Goal: Transaction & Acquisition: Obtain resource

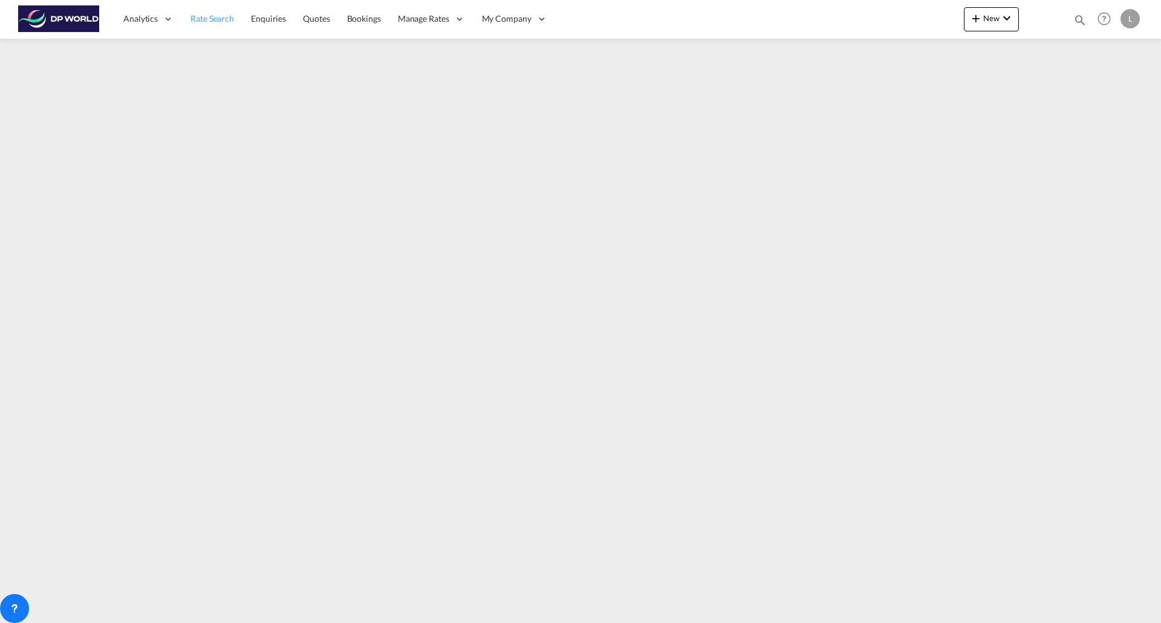
drag, startPoint x: 210, startPoint y: 15, endPoint x: 217, endPoint y: 36, distance: 22.4
click at [210, 15] on span "Rate Search" at bounding box center [212, 18] width 44 height 10
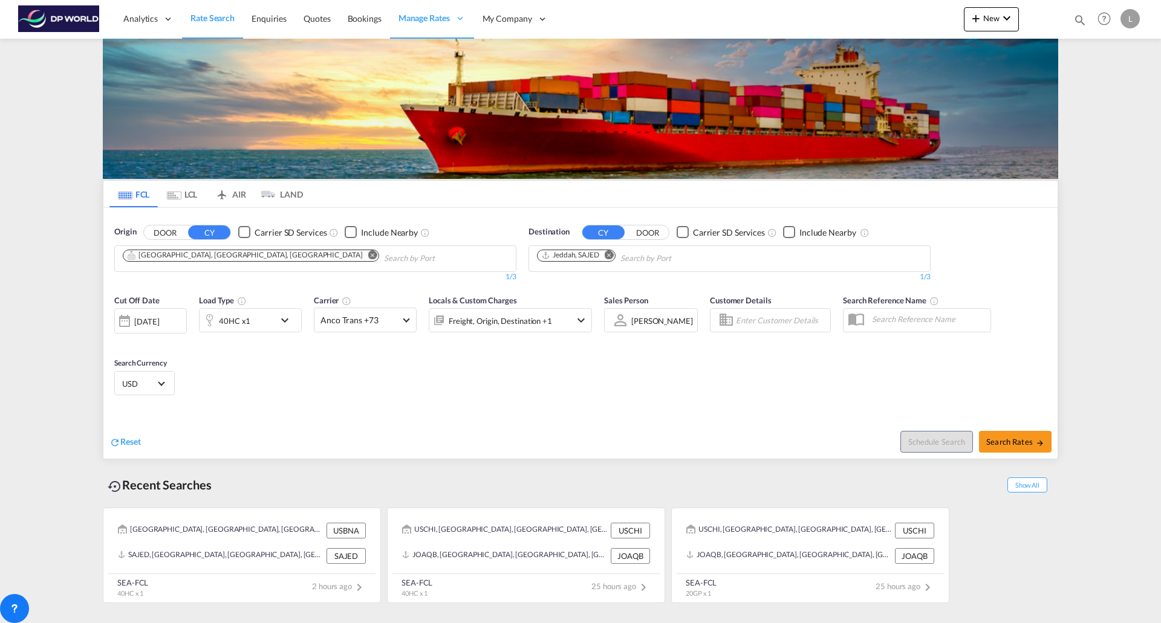
click at [368, 252] on md-icon "Remove" at bounding box center [372, 254] width 9 height 9
click at [611, 257] on md-icon "Remove" at bounding box center [608, 254] width 9 height 9
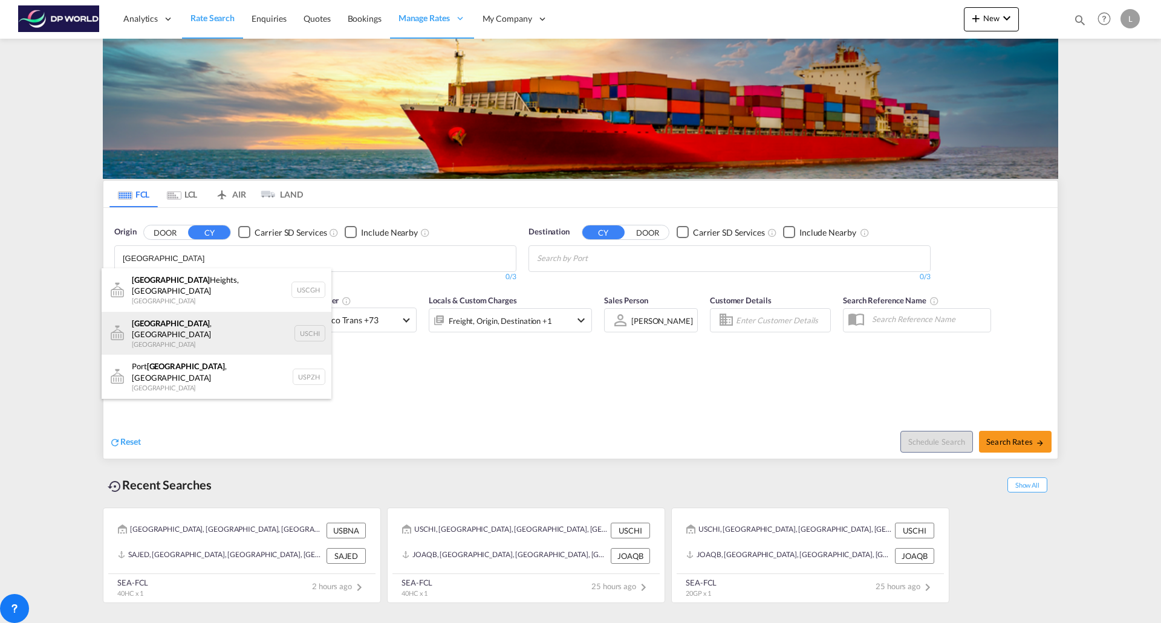
type input "[GEOGRAPHIC_DATA]"
click at [156, 326] on div "[GEOGRAPHIC_DATA] , IL United States USCHI" at bounding box center [217, 334] width 230 height 44
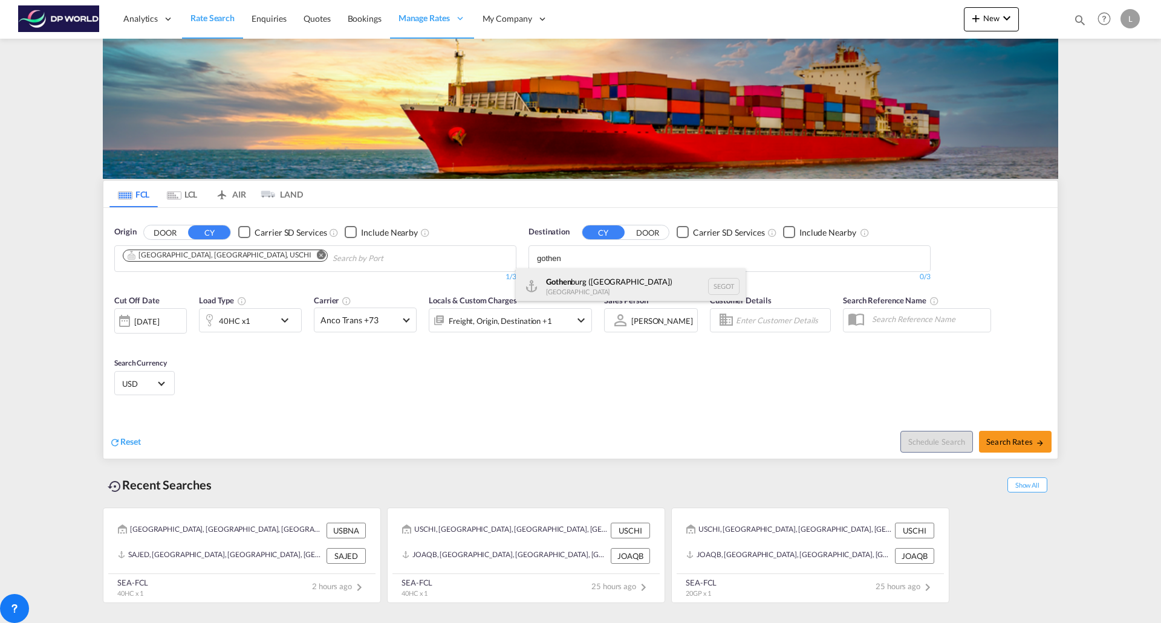
type input "gothen"
click at [571, 288] on div "Gothen burg ([GEOGRAPHIC_DATA]) [GEOGRAPHIC_DATA] SEGOT" at bounding box center [631, 286] width 230 height 36
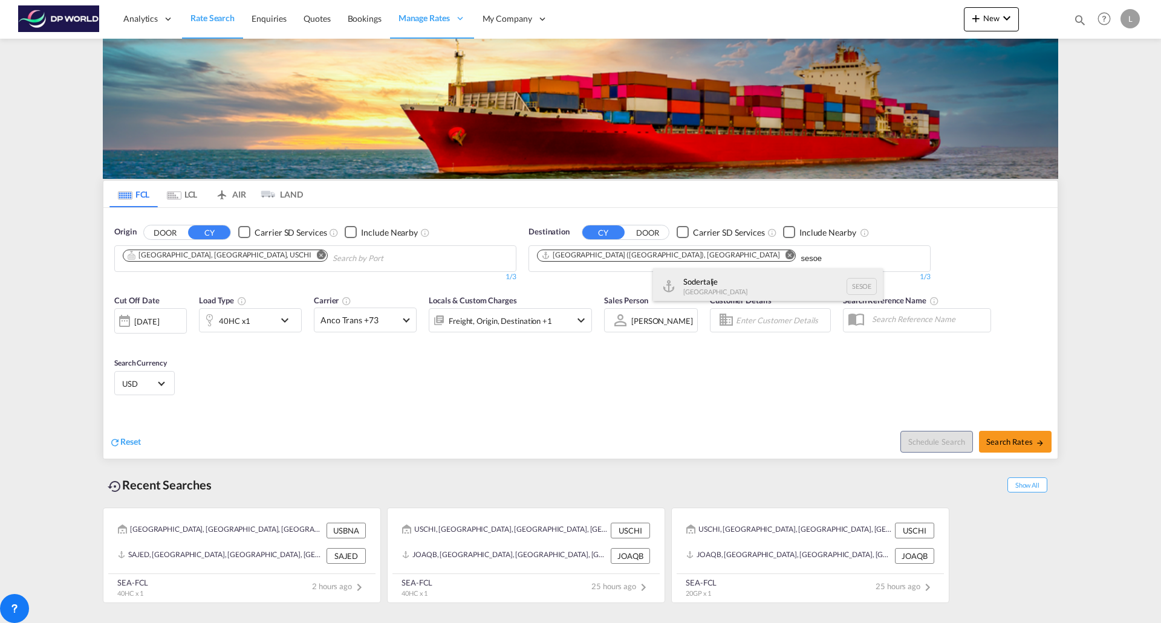
type input "sesoe"
click at [700, 287] on div "Sodertalje [GEOGRAPHIC_DATA] SESOE" at bounding box center [768, 286] width 230 height 36
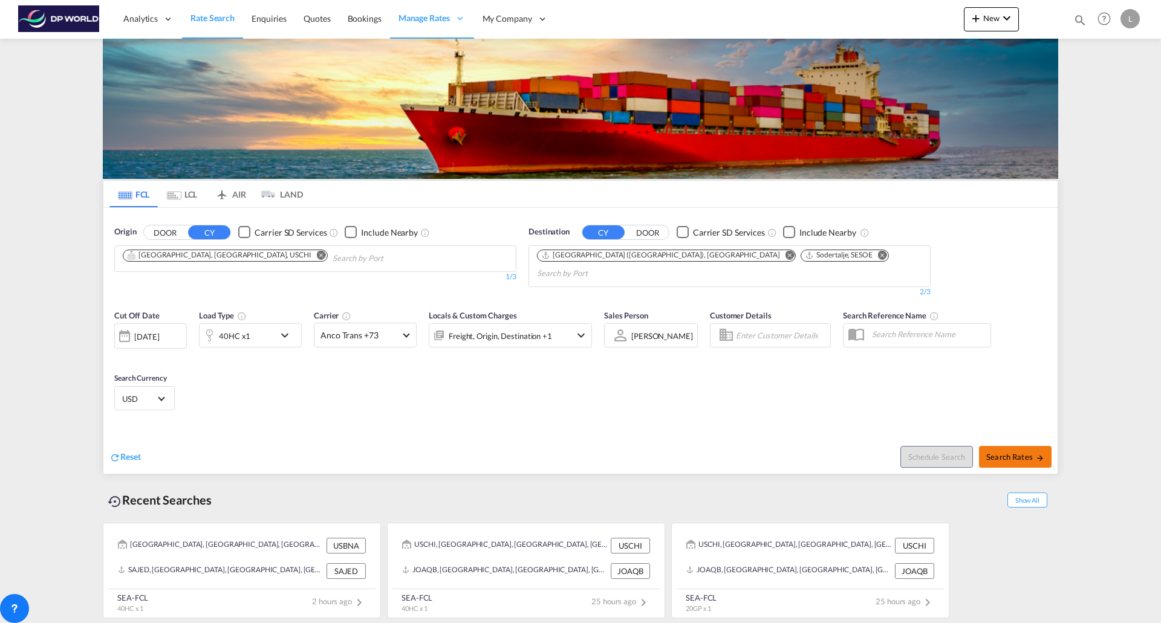
click at [1018, 452] on span "Search Rates" at bounding box center [1015, 457] width 58 height 10
type input "USCHI to SEGOT,SESOE / [DATE]"
